Goal: Complete application form

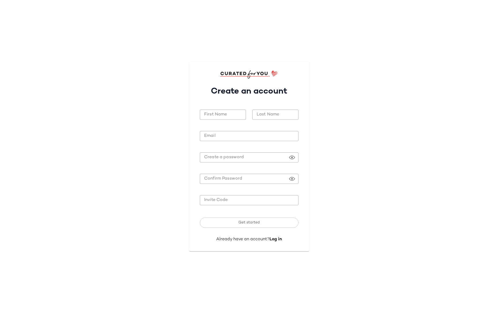
click at [236, 117] on input "First Name" at bounding box center [223, 115] width 46 height 10
type input "******"
type input "****"
type input "**********"
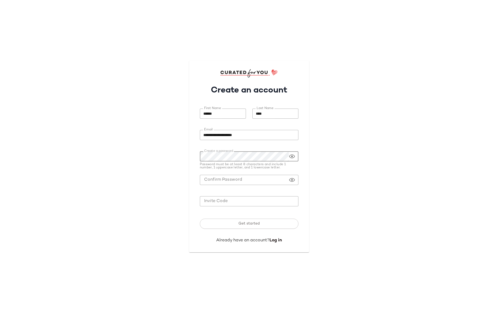
click at [293, 155] on icon at bounding box center [292, 156] width 6 height 6
click at [206, 203] on input "Invite Code" at bounding box center [249, 200] width 98 height 10
paste input "*******"
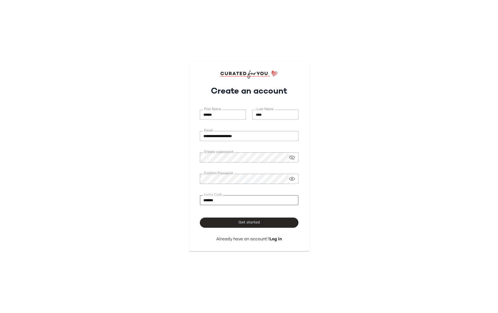
type input "*******"
click at [209, 220] on button "Get started" at bounding box center [249, 223] width 98 height 10
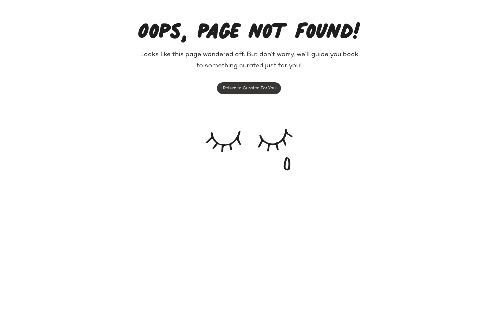
click at [255, 86] on span "Return to Curated For You" at bounding box center [248, 88] width 53 height 5
click at [242, 87] on span "Return to Curated For You" at bounding box center [248, 88] width 53 height 5
click at [249, 91] on span "Return to Curated For You" at bounding box center [248, 88] width 53 height 5
click at [258, 91] on span "Return to Curated For You" at bounding box center [248, 88] width 53 height 5
click at [259, 89] on span "Return to Curated For You" at bounding box center [248, 88] width 53 height 5
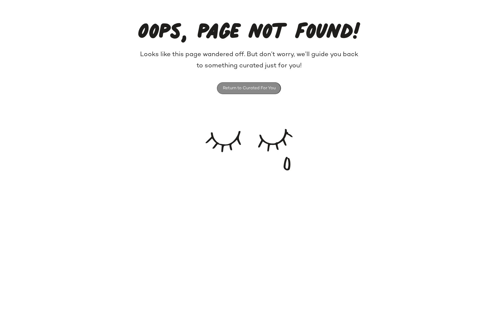
click at [259, 89] on span "Return to Curated For You" at bounding box center [248, 88] width 53 height 5
click at [269, 86] on span "Return to Curated For You" at bounding box center [248, 88] width 53 height 5
click at [260, 87] on span "Return to Curated For You" at bounding box center [248, 88] width 53 height 5
drag, startPoint x: 259, startPoint y: 88, endPoint x: 211, endPoint y: 71, distance: 51.0
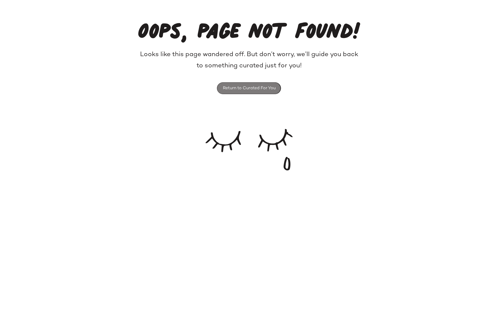
click at [259, 88] on span "Return to Curated For You" at bounding box center [248, 88] width 53 height 5
click at [270, 93] on button "Return to Curated For You" at bounding box center [249, 88] width 64 height 12
click at [267, 88] on span "Return to Curated For You" at bounding box center [248, 88] width 53 height 5
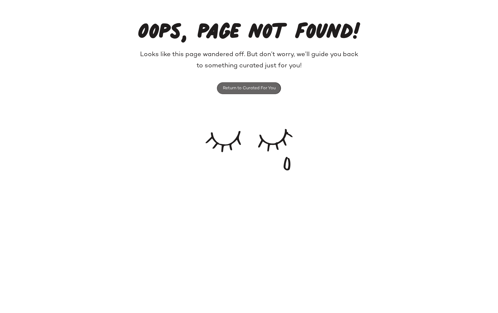
click at [267, 88] on span "Return to Curated For You" at bounding box center [248, 88] width 53 height 5
click at [248, 90] on span "Return to Curated For You" at bounding box center [248, 88] width 53 height 5
click at [117, 77] on div "Oops, page not found! Looks like this page wandered off. But don’t worry, we’ll…" at bounding box center [249, 87] width 498 height 175
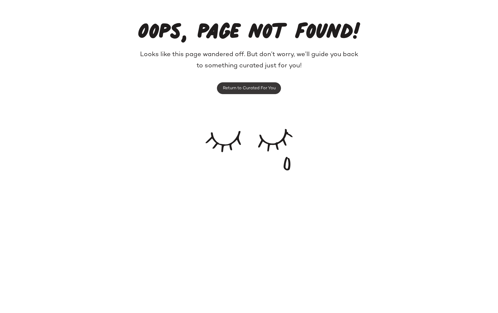
click at [258, 85] on button "Return to Curated For You" at bounding box center [249, 88] width 64 height 12
click at [268, 86] on span "Return to Curated For You" at bounding box center [248, 88] width 53 height 5
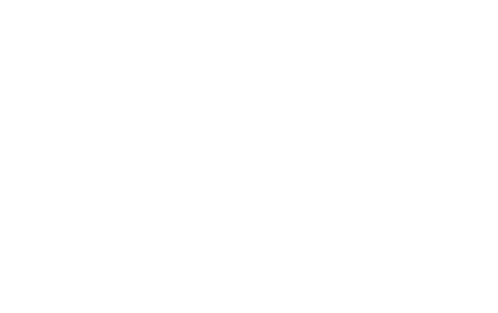
click at [268, 0] on html at bounding box center [249, 0] width 498 height 0
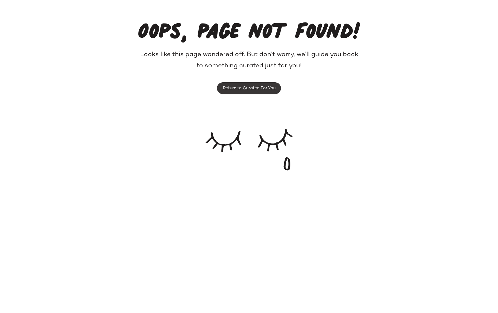
click at [257, 86] on span "Return to Curated For You" at bounding box center [248, 88] width 53 height 5
click at [264, 89] on span "Return to Curated For You" at bounding box center [248, 88] width 53 height 5
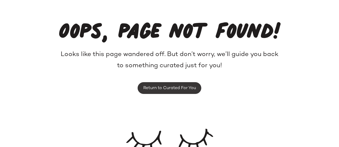
click at [180, 88] on span "Return to Curated For You" at bounding box center [169, 88] width 53 height 5
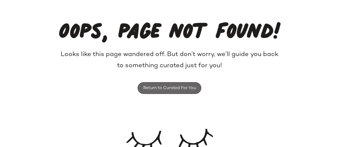
click at [180, 88] on span "Return to Curated For You" at bounding box center [169, 88] width 53 height 5
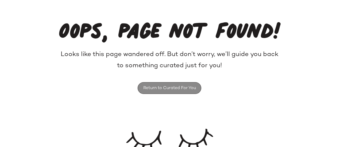
click at [180, 88] on span "Return to Curated For You" at bounding box center [169, 88] width 53 height 5
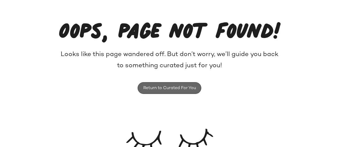
click at [177, 90] on span "Return to Curated For You" at bounding box center [169, 88] width 53 height 5
